Goal: Task Accomplishment & Management: Manage account settings

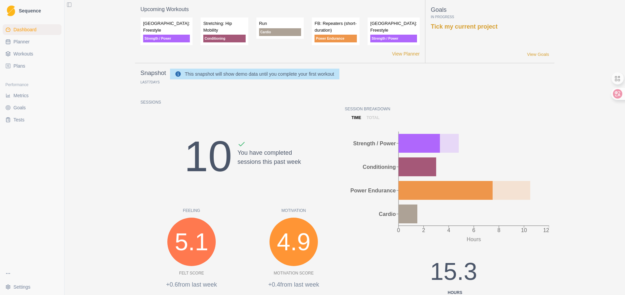
click at [22, 51] on span "Workouts" at bounding box center [23, 53] width 20 height 7
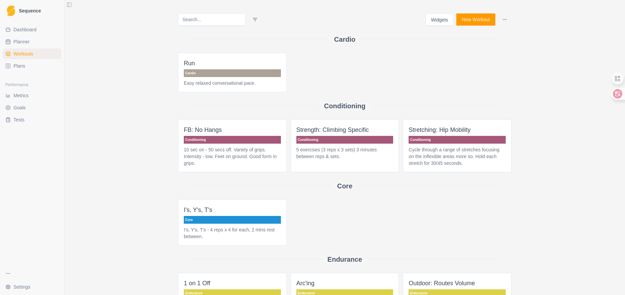
click at [35, 97] on link "Metrics" at bounding box center [32, 95] width 59 height 11
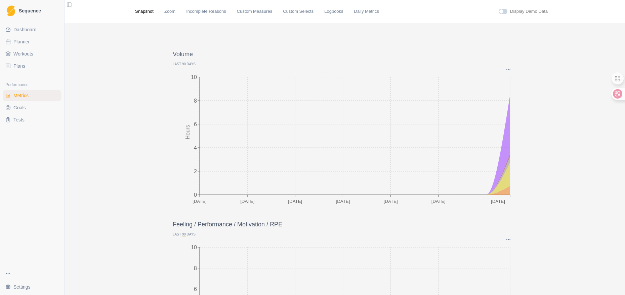
click at [16, 123] on span "Tests" at bounding box center [18, 119] width 11 height 7
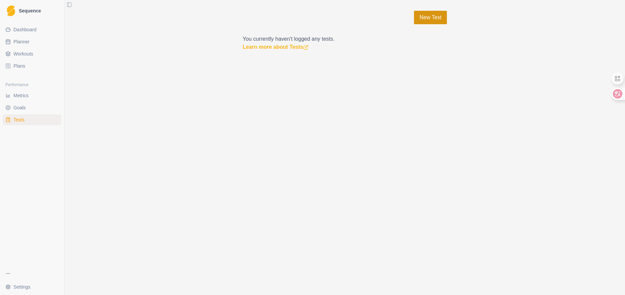
click at [437, 12] on link "New Test" at bounding box center [430, 17] width 33 height 13
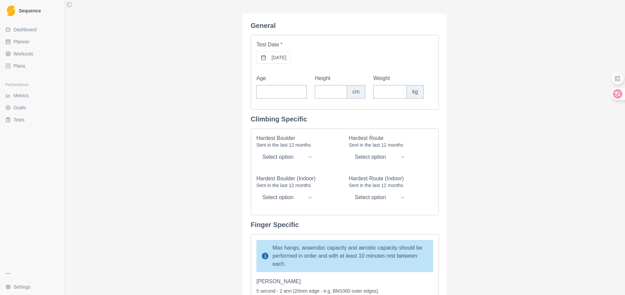
click at [184, 73] on div "General Test Date * 18/08/2025 Age Height cm Weight kg Climbing Specific Hardes…" at bounding box center [345, 147] width 561 height 295
click at [20, 42] on span "Planner" at bounding box center [21, 41] width 16 height 7
select select "month"
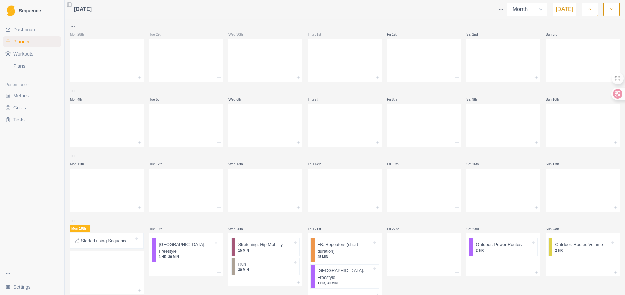
click at [17, 28] on span "Dashboard" at bounding box center [24, 29] width 23 height 7
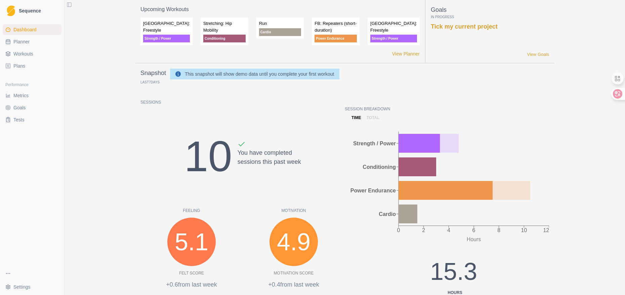
click at [24, 55] on span "Workouts" at bounding box center [23, 53] width 20 height 7
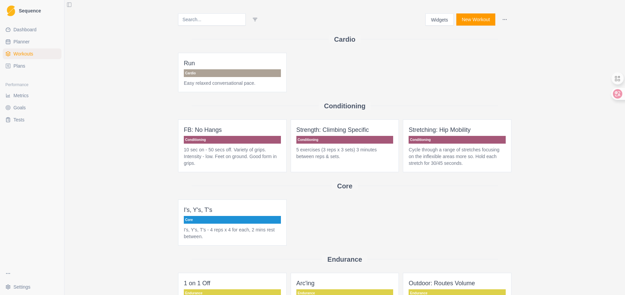
click at [472, 19] on button "New Workout" at bounding box center [476, 19] width 39 height 12
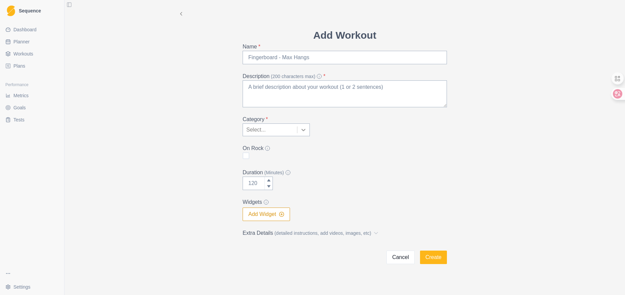
click at [304, 128] on icon at bounding box center [303, 129] width 7 height 7
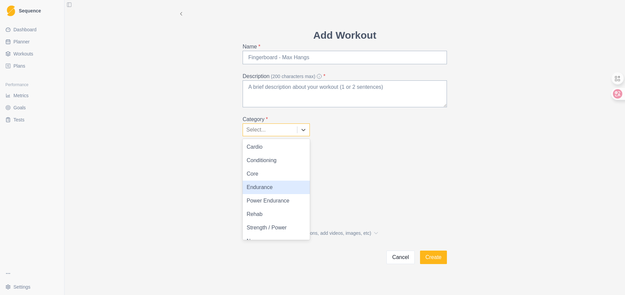
scroll to position [9, 0]
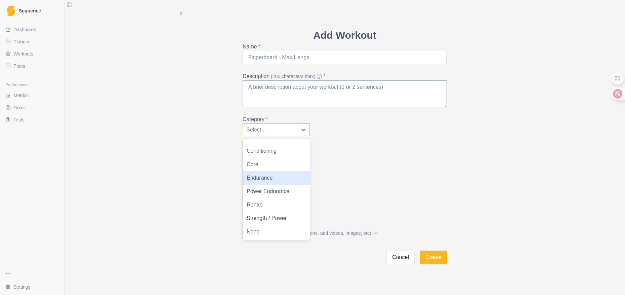
click at [371, 136] on div "Category * 8 results available. Use Up and Down to choose options, press Enter …" at bounding box center [345, 125] width 204 height 21
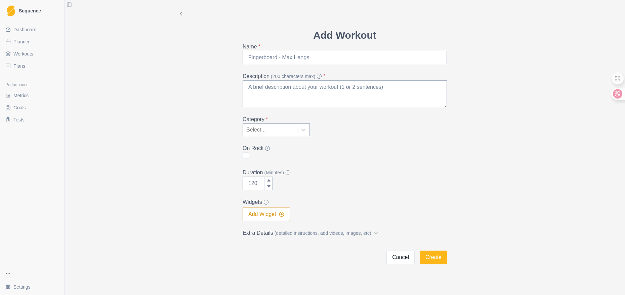
click at [260, 215] on button "Add Widget" at bounding box center [266, 213] width 47 height 13
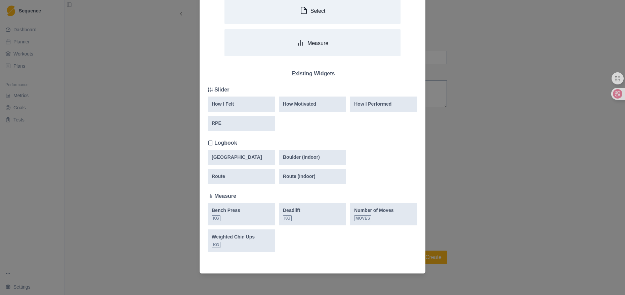
scroll to position [0, 0]
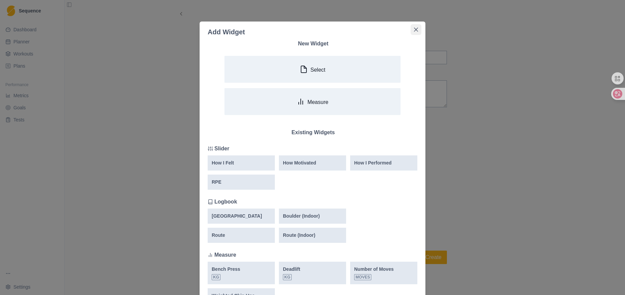
click at [416, 31] on button "Close" at bounding box center [416, 29] width 11 height 11
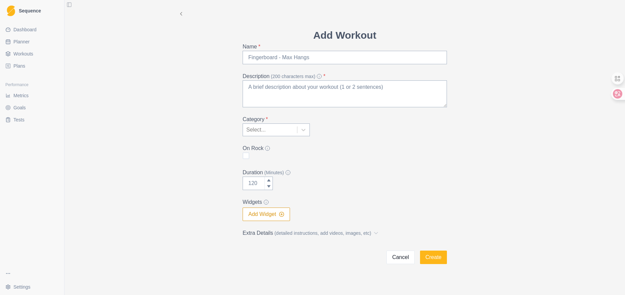
click at [393, 255] on button "Cancel" at bounding box center [401, 256] width 28 height 13
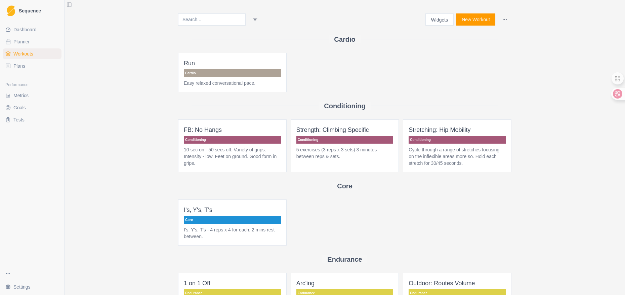
click at [212, 155] on p "10 sec on - 50 secs off. Variety of grips. Intensity - low. Feet on ground. Goo…" at bounding box center [232, 156] width 97 height 20
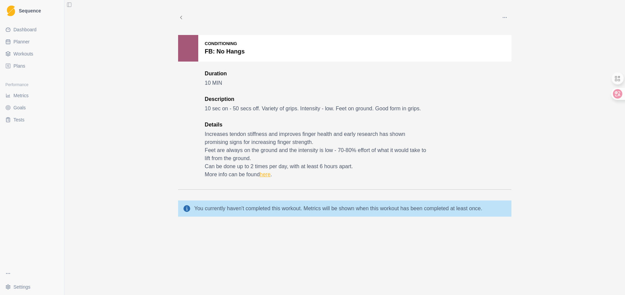
click at [267, 176] on link "here" at bounding box center [265, 174] width 11 height 6
click at [32, 60] on ul "Dashboard Planner Workouts Plans" at bounding box center [32, 47] width 59 height 47
click at [32, 54] on span "Workouts" at bounding box center [23, 53] width 20 height 7
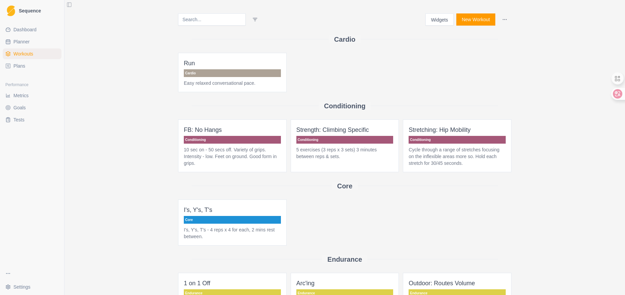
click at [441, 22] on button "Widgets" at bounding box center [440, 19] width 29 height 12
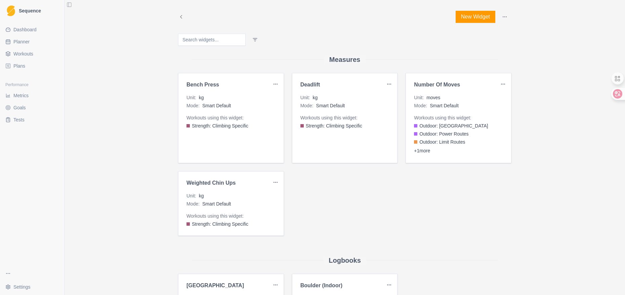
click at [343, 121] on div "Workouts using this widget: Strength: Climbing Specific" at bounding box center [345, 121] width 89 height 15
click at [343, 127] on span "Strength: Climbing Specific" at bounding box center [334, 125] width 56 height 7
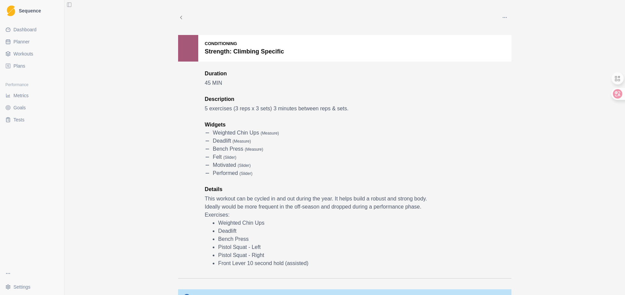
click at [23, 68] on span "Plans" at bounding box center [19, 66] width 12 height 7
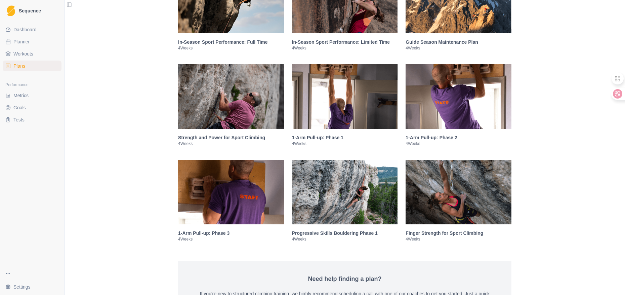
scroll to position [932, 0]
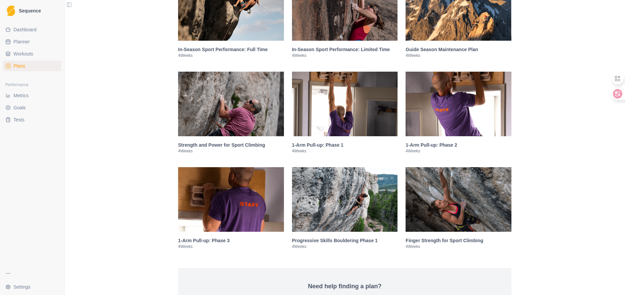
click at [322, 147] on h3 "1-Arm Pull-up: Phase 1" at bounding box center [345, 145] width 106 height 7
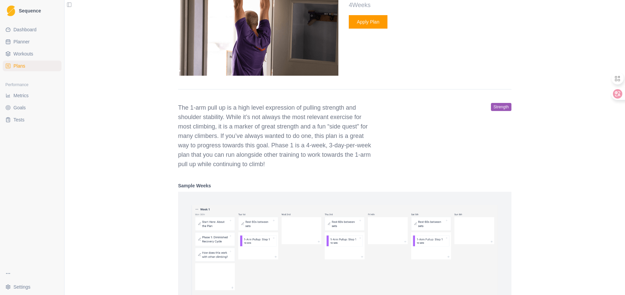
scroll to position [1100, 0]
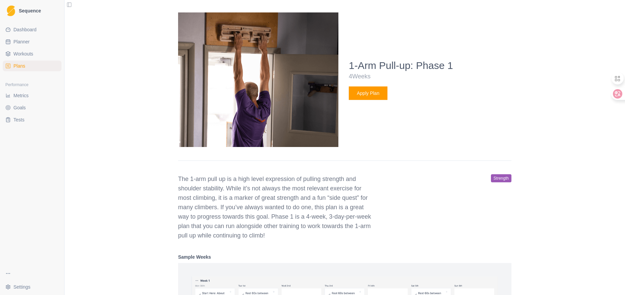
click at [377, 95] on button "Apply Plan" at bounding box center [368, 92] width 39 height 13
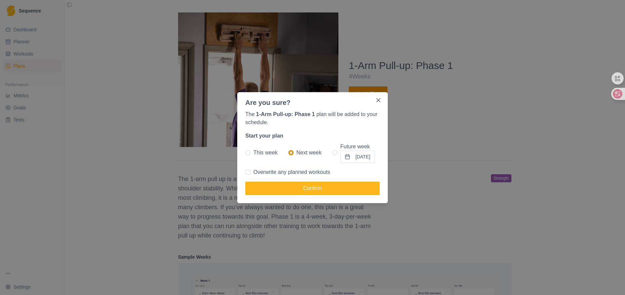
click at [333, 153] on span at bounding box center [335, 152] width 5 height 5
click at [332, 153] on input "Future week 01/09/2025" at bounding box center [332, 152] width 0 height 0
radio input "true"
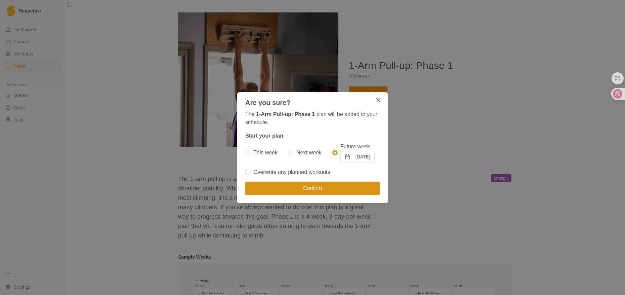
click at [321, 187] on button "Confirm" at bounding box center [312, 188] width 134 height 13
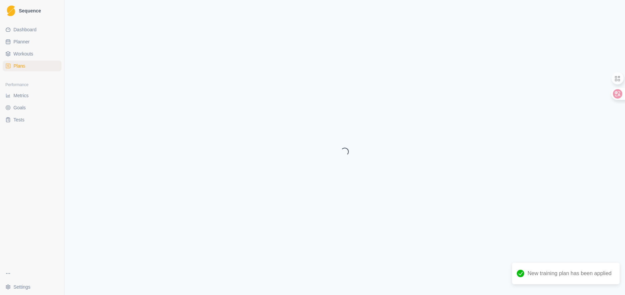
select select "month"
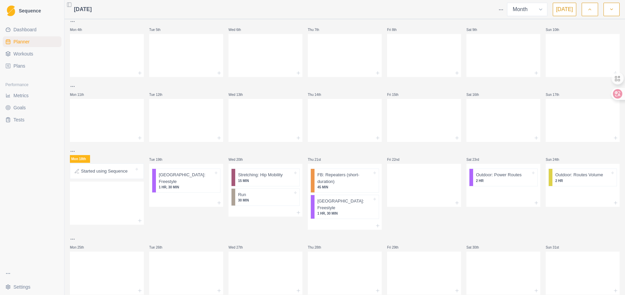
scroll to position [83, 0]
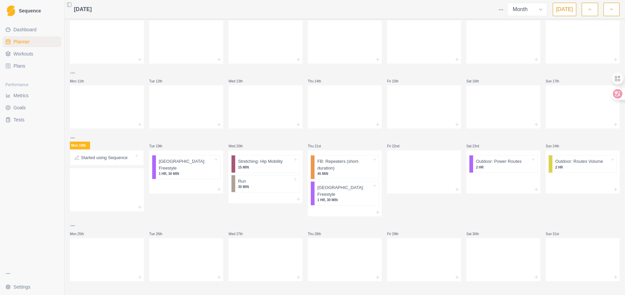
click at [117, 157] on p "Started using Sequence" at bounding box center [104, 157] width 47 height 7
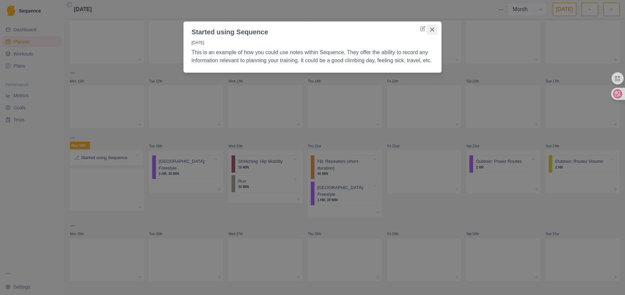
click at [432, 29] on icon "Close" at bounding box center [432, 30] width 4 height 4
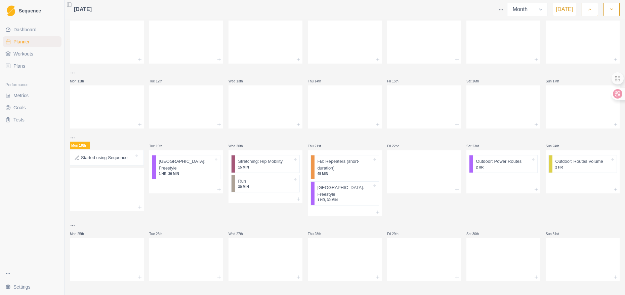
click at [437, 211] on div "Mon 28th Tue 29th Wed 30th Thu 31st Fri 1st Sat 2nd Sun 3rd Mon 4th Tue 5th Wed…" at bounding box center [345, 110] width 550 height 342
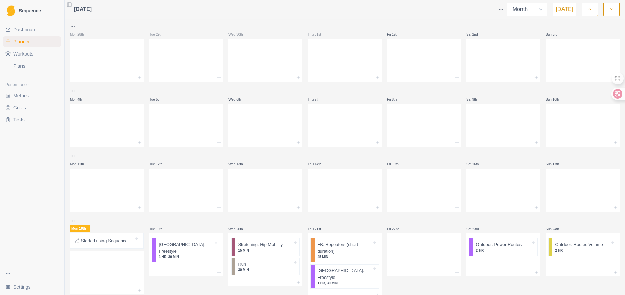
click at [31, 69] on link "Plans" at bounding box center [32, 66] width 59 height 11
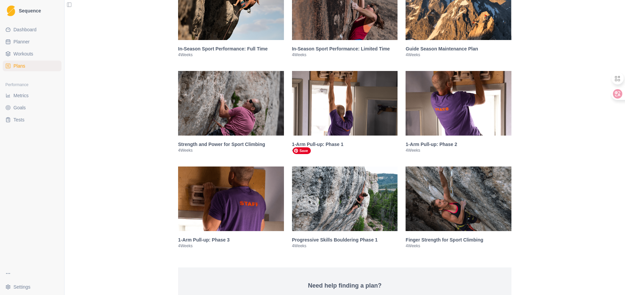
scroll to position [941, 0]
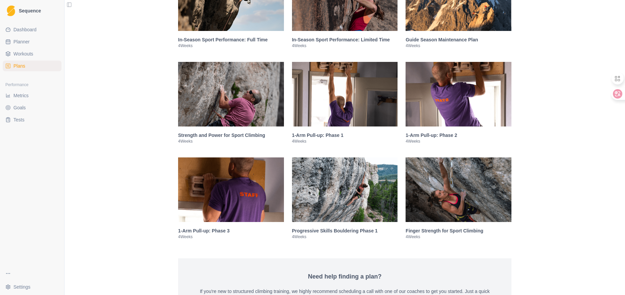
click at [327, 134] on h3 "1-Arm Pull-up: Phase 1" at bounding box center [345, 135] width 106 height 7
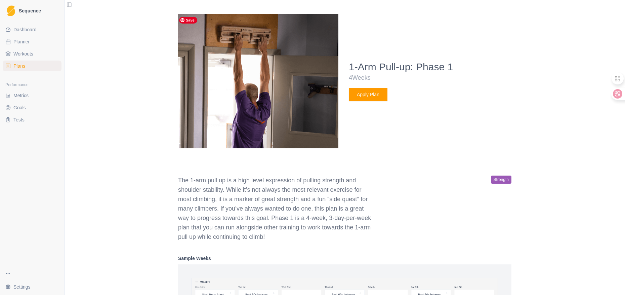
scroll to position [1099, 0]
click at [362, 96] on button "Apply Plan" at bounding box center [368, 93] width 39 height 13
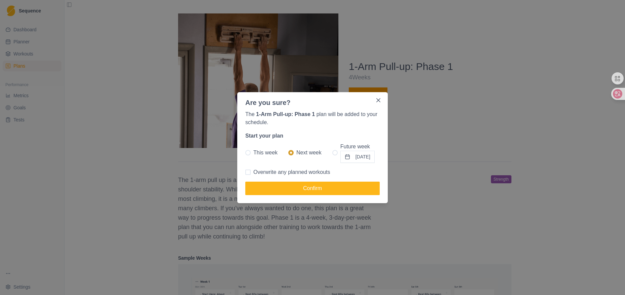
click at [260, 178] on div "The 1-Arm Pull-up: Phase 1 plan will be added to your schedule. Start your plan…" at bounding box center [312, 155] width 151 height 95
click at [260, 174] on span "Overwrite any planned workouts" at bounding box center [292, 172] width 77 height 8
click at [245, 172] on input "Overwrite any planned workouts" at bounding box center [245, 172] width 0 height 0
checkbox input "true"
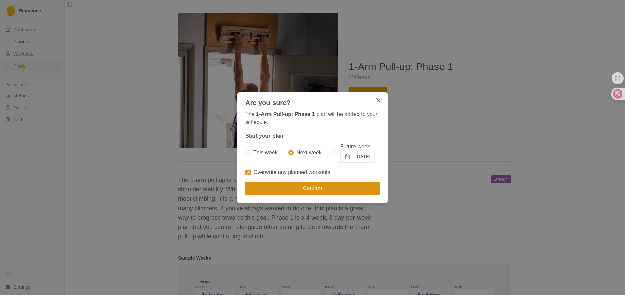
click at [267, 189] on button "Confirm" at bounding box center [312, 188] width 134 height 13
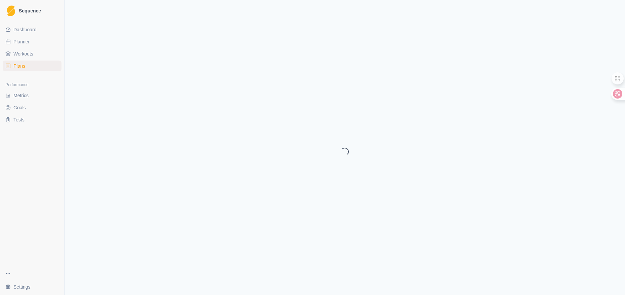
select select "month"
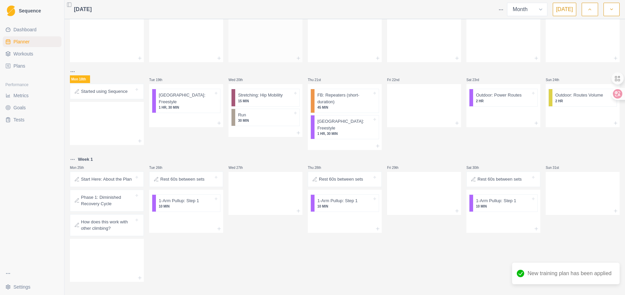
scroll to position [150, 0]
click at [96, 176] on p "Start Here: About the Plan" at bounding box center [106, 179] width 51 height 7
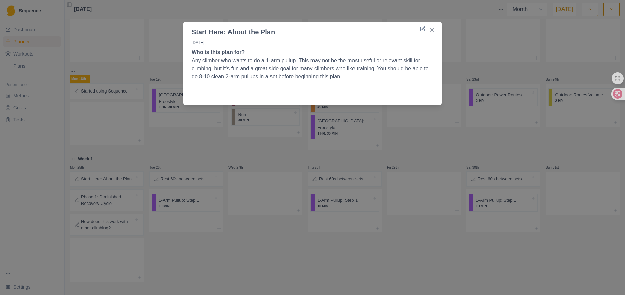
click at [195, 141] on div "Start Here: About the Plan 25/8/25 Who is this plan for? Any climber who wants …" at bounding box center [312, 147] width 625 height 295
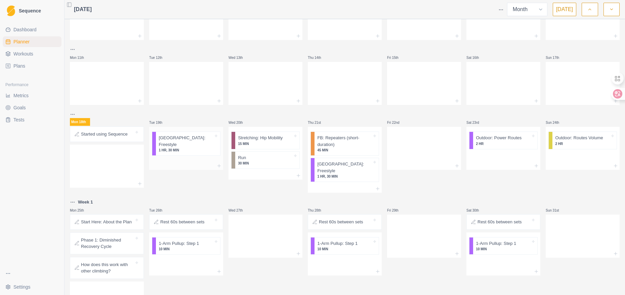
scroll to position [116, 0]
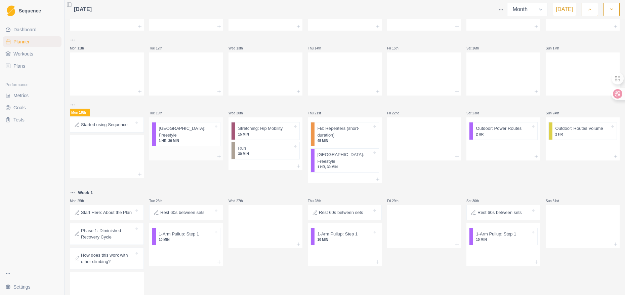
click at [180, 138] on p "1 HR, 30 MIN" at bounding box center [186, 140] width 55 height 5
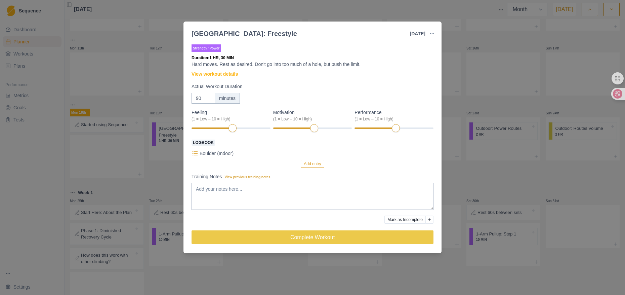
click at [493, 39] on div "Boulder: Freestyle 19 Aug 2025 Link To Goal View Workout Metrics Edit Original …" at bounding box center [312, 147] width 625 height 295
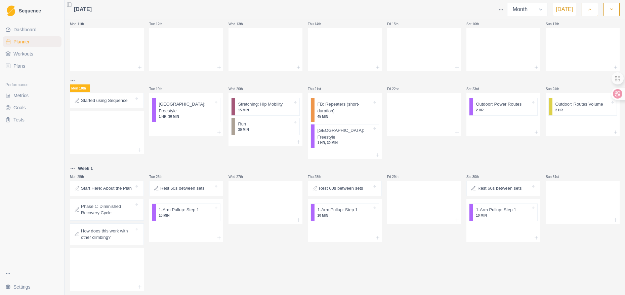
scroll to position [150, 0]
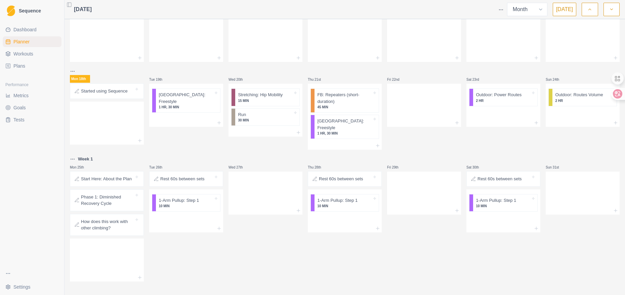
click at [12, 68] on link "Plans" at bounding box center [32, 66] width 59 height 11
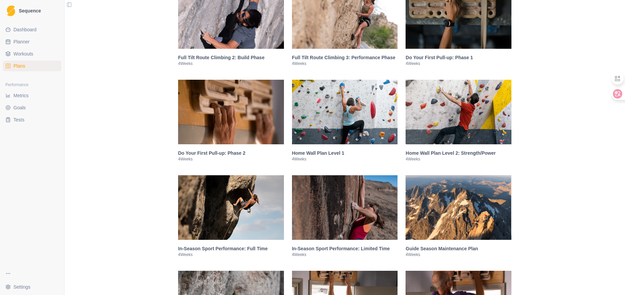
scroll to position [730, 0]
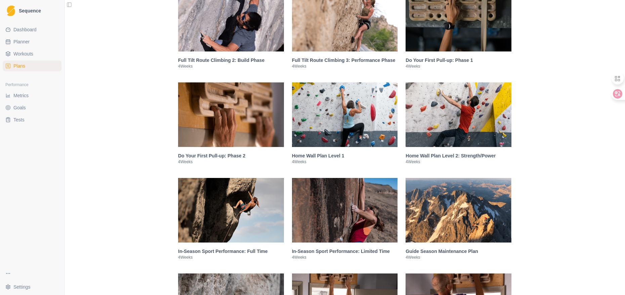
click at [19, 43] on span "Planner" at bounding box center [21, 41] width 16 height 7
select select "month"
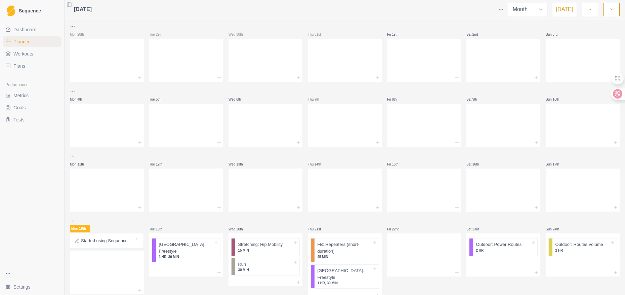
click at [544, 10] on select "Week Month" at bounding box center [527, 9] width 40 height 13
click at [500, 9] on html "Sequence Dashboard Planner Workouts Plans Performance Metrics Goals Tests Setti…" at bounding box center [312, 147] width 625 height 295
click at [474, 45] on div "Clear Planner" at bounding box center [476, 46] width 64 height 11
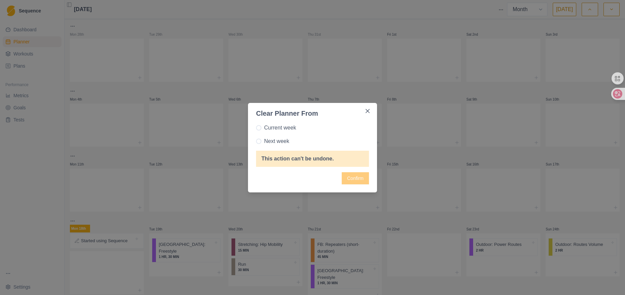
click at [364, 178] on div "Confirm" at bounding box center [312, 178] width 113 height 12
click at [350, 177] on div "Confirm" at bounding box center [312, 178] width 113 height 12
click at [282, 126] on span "Current week" at bounding box center [280, 128] width 32 height 8
click at [256, 127] on input "Current week" at bounding box center [256, 127] width 0 height 0
radio input "true"
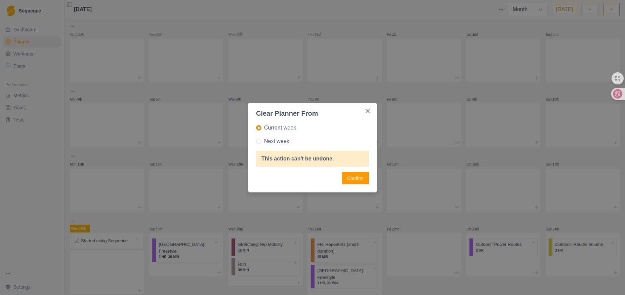
click at [283, 137] on div "Current week Next week" at bounding box center [312, 135] width 113 height 22
click at [360, 177] on button "Confirm" at bounding box center [355, 178] width 27 height 12
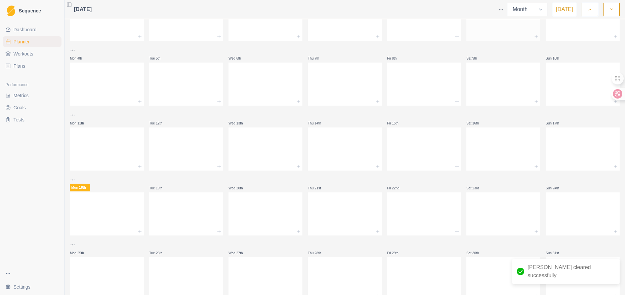
scroll to position [65, 0]
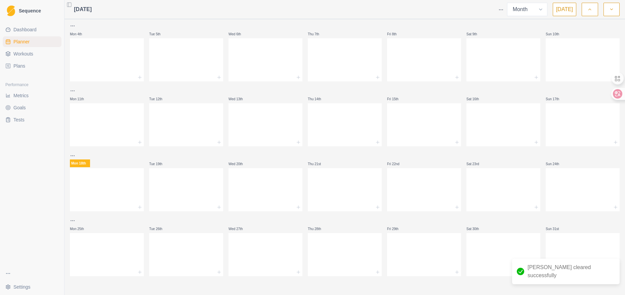
click at [501, 10] on html "Sequence Dashboard Planner Workouts Plans Performance Metrics Goals Tests Setti…" at bounding box center [312, 147] width 625 height 295
click at [461, 42] on div "Clear Planner" at bounding box center [476, 46] width 64 height 11
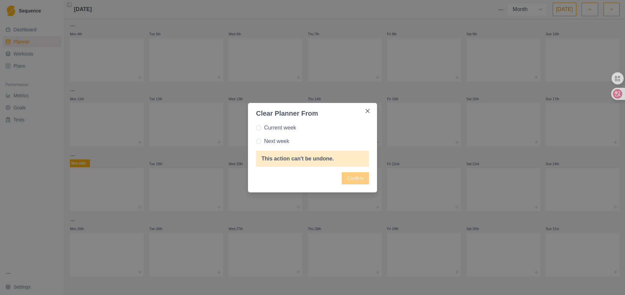
click at [268, 141] on span "Next week" at bounding box center [276, 141] width 25 height 8
click at [256, 141] on input "Next week" at bounding box center [256, 141] width 0 height 0
radio input "true"
click at [352, 176] on button "Confirm" at bounding box center [355, 178] width 27 height 12
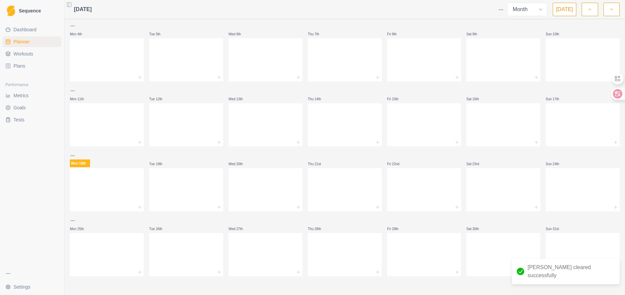
click at [25, 68] on link "Plans" at bounding box center [32, 66] width 59 height 11
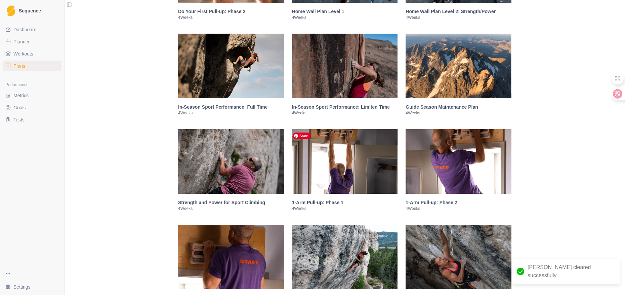
scroll to position [941, 0]
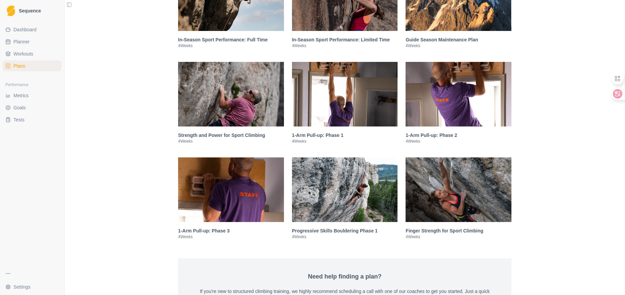
click at [323, 131] on div "1-Arm Pull-up: Phase 1 4 Weeks" at bounding box center [345, 137] width 106 height 23
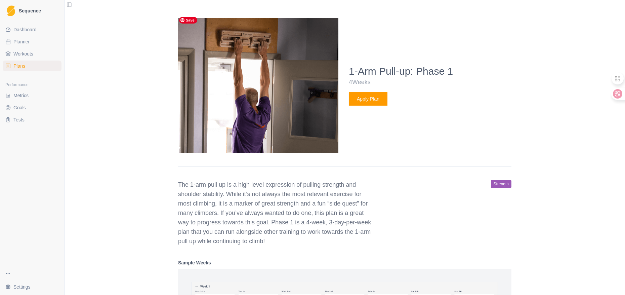
scroll to position [1099, 0]
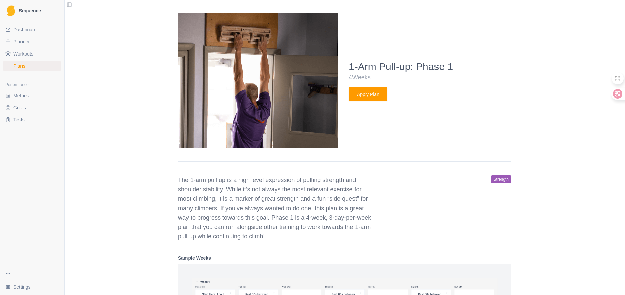
click at [364, 91] on button "Apply Plan" at bounding box center [368, 93] width 39 height 13
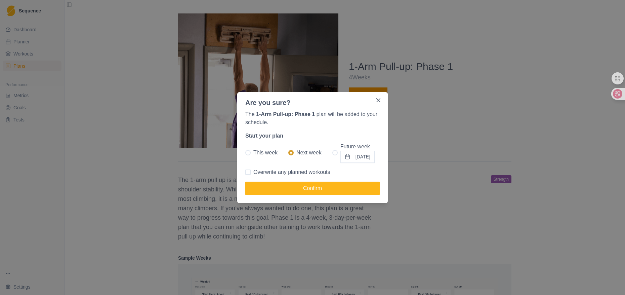
click at [249, 152] on span at bounding box center [247, 152] width 5 height 5
click at [245, 152] on input "This week" at bounding box center [245, 152] width 0 height 0
radio input "true"
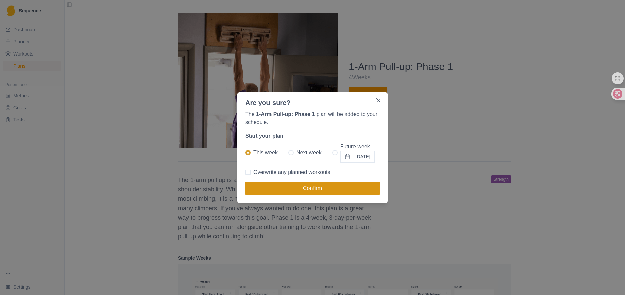
click at [298, 186] on button "Confirm" at bounding box center [312, 188] width 134 height 13
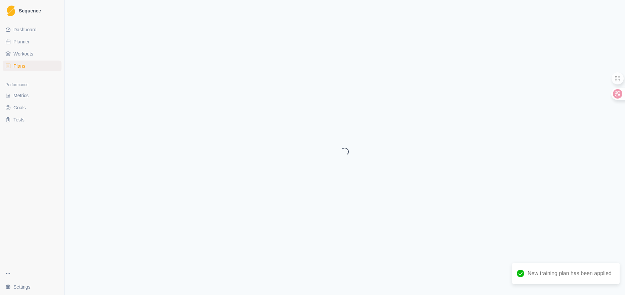
select select "month"
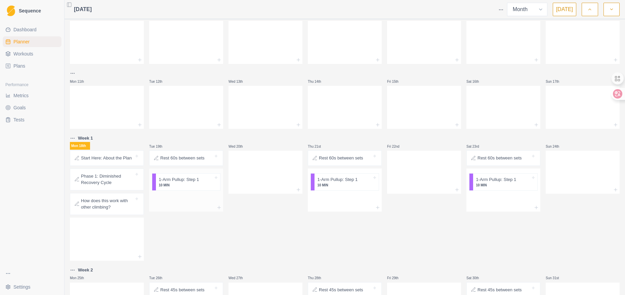
scroll to position [101, 0]
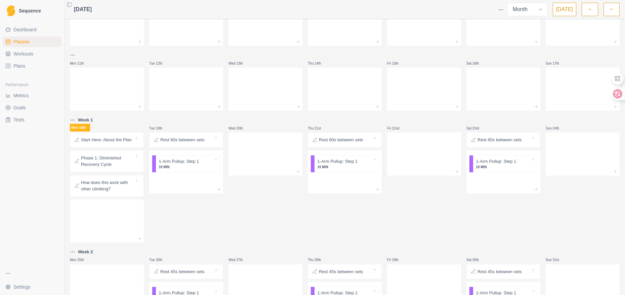
click at [105, 186] on p "How does this work with other climbing?" at bounding box center [107, 185] width 53 height 13
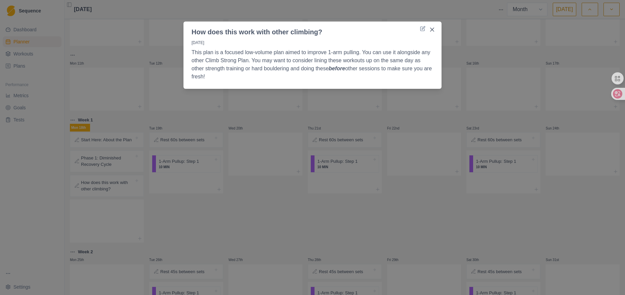
click at [181, 160] on div "How does this work with other climbing? 18/8/25 This plan is a focused low-volu…" at bounding box center [312, 147] width 625 height 295
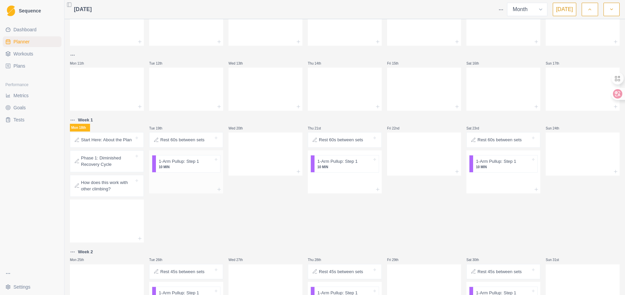
click at [181, 164] on p "10 MIN" at bounding box center [186, 166] width 55 height 5
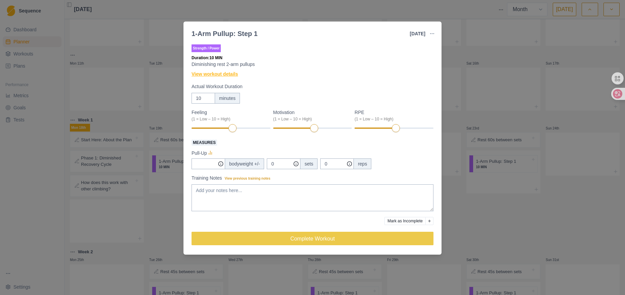
click at [230, 75] on link "View workout details" at bounding box center [215, 74] width 46 height 7
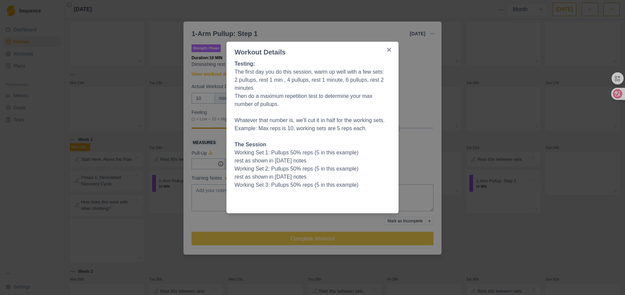
scroll to position [27, 0]
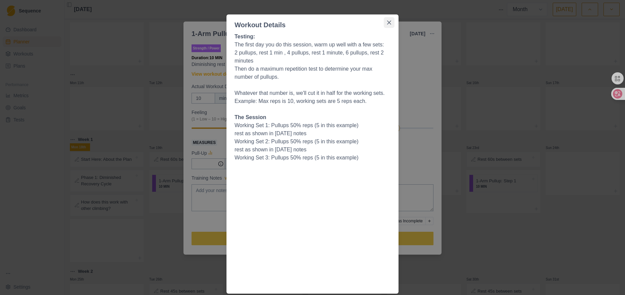
click at [389, 21] on button "Close" at bounding box center [389, 22] width 11 height 11
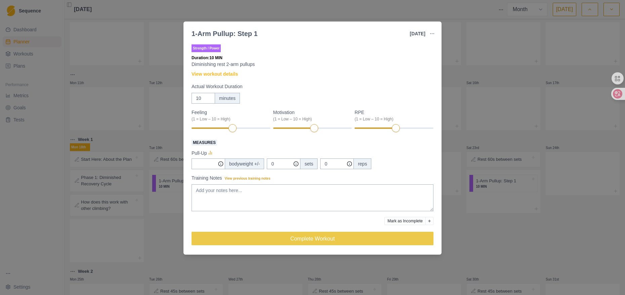
click at [504, 85] on div "1-Arm Pullup: Step 1 19 Aug 2025 Link To Goal View Workout Metrics Edit Origina…" at bounding box center [312, 147] width 625 height 295
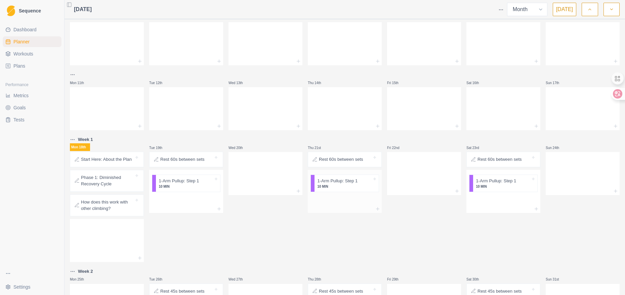
click at [330, 186] on p "10 MIN" at bounding box center [344, 186] width 55 height 5
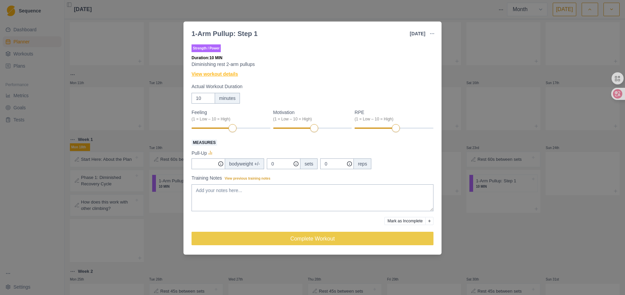
click at [214, 73] on link "View workout details" at bounding box center [215, 74] width 46 height 7
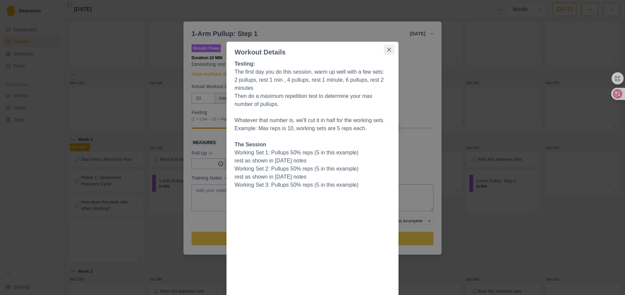
click at [391, 47] on button "Close" at bounding box center [389, 49] width 11 height 11
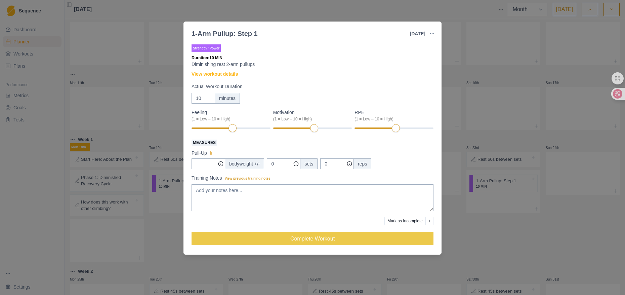
click at [488, 85] on div "1-Arm Pullup: Step 1 21 Aug 2025 Link To Goal View Workout Metrics Edit Origina…" at bounding box center [312, 147] width 625 height 295
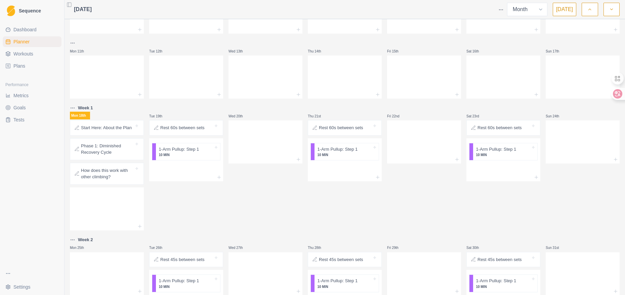
scroll to position [150, 0]
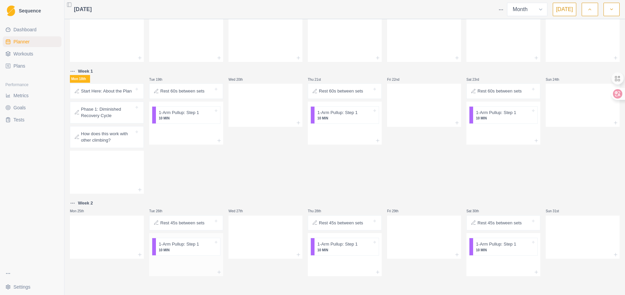
click at [190, 242] on p "1-Arm Pullup: Step 1" at bounding box center [179, 244] width 40 height 7
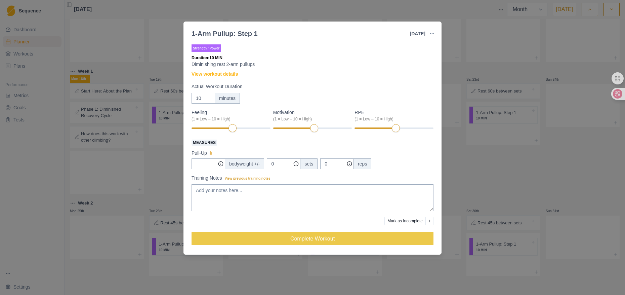
click at [233, 70] on div "Strength / Power Duration: 10 MIN Diminishing rest 2-arm pullups View workout d…" at bounding box center [313, 147] width 242 height 209
click at [233, 74] on link "View workout details" at bounding box center [215, 74] width 46 height 7
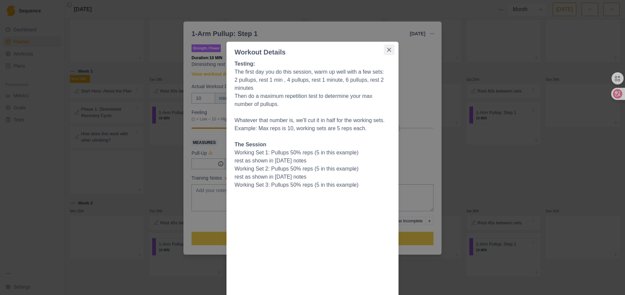
click at [384, 50] on button "Close" at bounding box center [389, 49] width 11 height 11
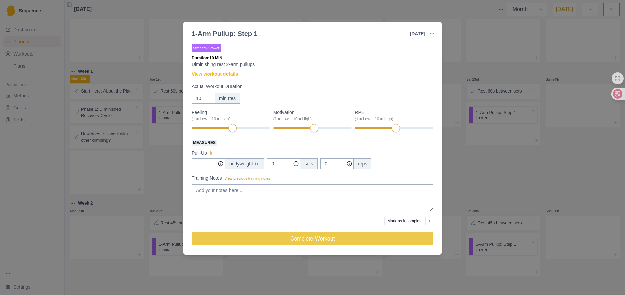
click at [497, 38] on div "1-Arm Pullup: Step 1 26 Aug 2025 Link To Goal View Workout Metrics Edit Origina…" at bounding box center [312, 147] width 625 height 295
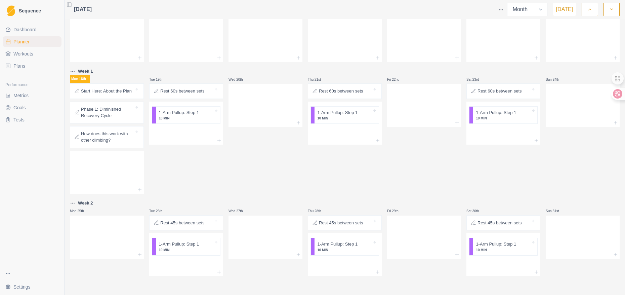
click at [29, 51] on span "Workouts" at bounding box center [23, 53] width 20 height 7
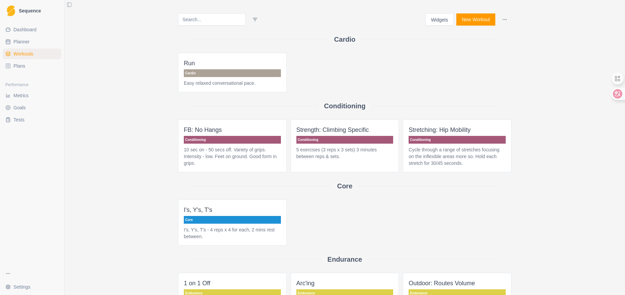
click at [25, 27] on span "Dashboard" at bounding box center [24, 29] width 23 height 7
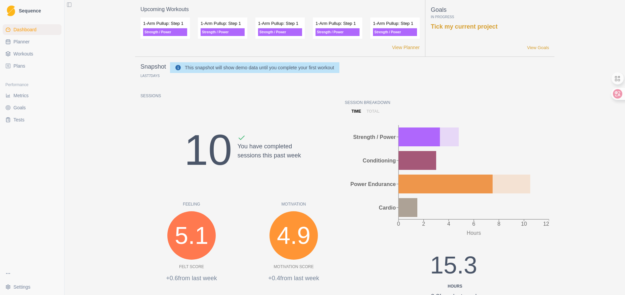
click at [14, 108] on span "Goals" at bounding box center [19, 107] width 12 height 7
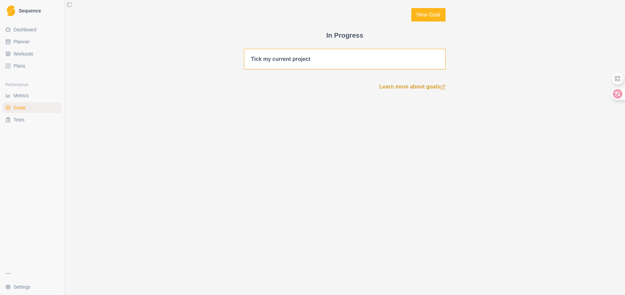
click at [300, 59] on div "Tick my current project" at bounding box center [281, 59] width 60 height 6
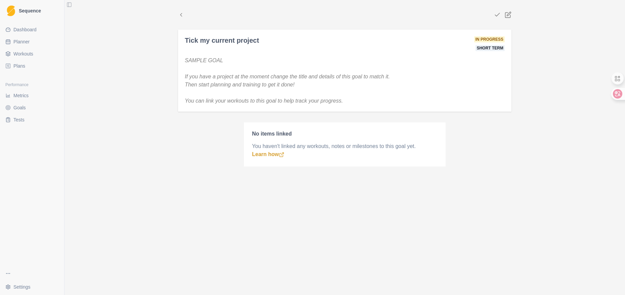
click at [17, 120] on span "Tests" at bounding box center [18, 119] width 11 height 7
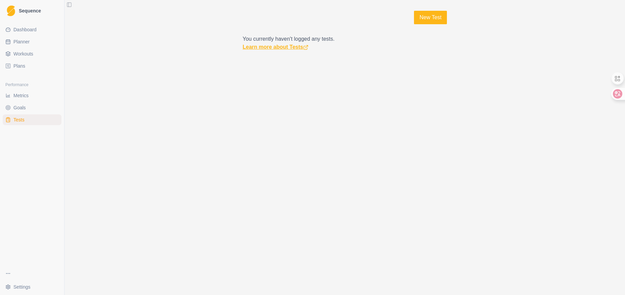
click at [266, 45] on link "Learn more about Tests" at bounding box center [276, 47] width 66 height 6
click at [31, 2] on div "Sequence" at bounding box center [32, 11] width 64 height 22
click at [29, 11] on span "Sequence" at bounding box center [30, 10] width 22 height 5
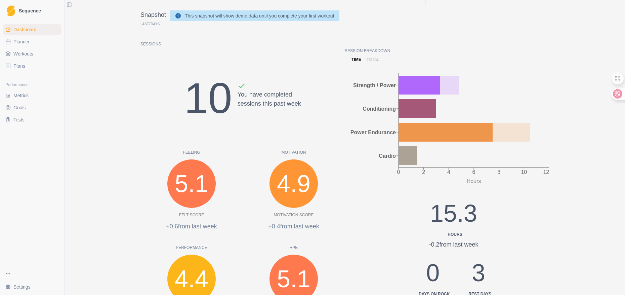
scroll to position [168, 0]
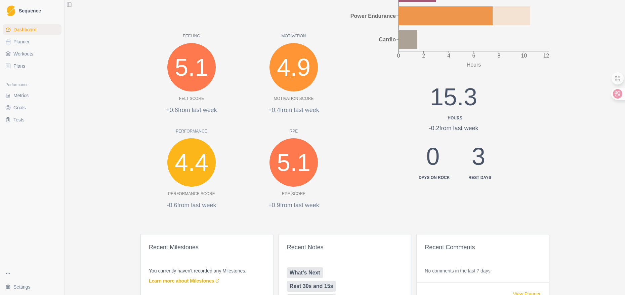
click at [14, 284] on html "Sequence Dashboard Planner Workouts Plans Performance Metrics Goals Tests Setti…" at bounding box center [312, 147] width 625 height 295
click at [84, 274] on link "Account" at bounding box center [102, 271] width 74 height 11
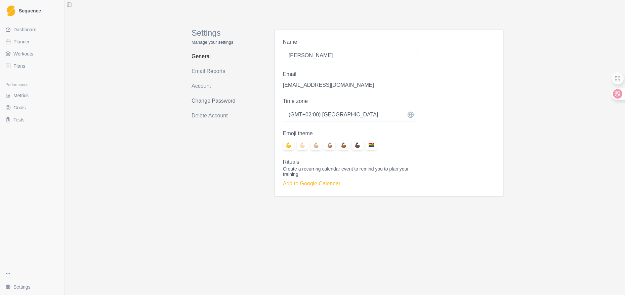
click at [208, 101] on link "Change Password" at bounding box center [218, 100] width 53 height 11
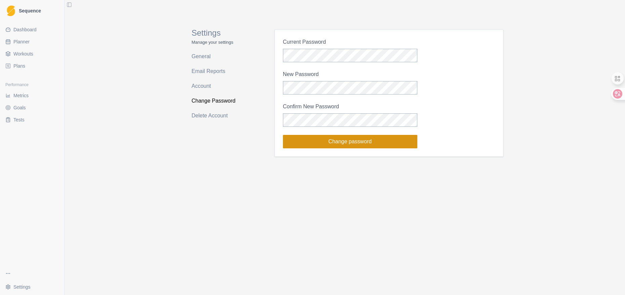
click at [314, 140] on button "Change password" at bounding box center [350, 141] width 134 height 13
click at [35, 9] on span "Sequence" at bounding box center [30, 10] width 22 height 5
